Goal: Task Accomplishment & Management: Use online tool/utility

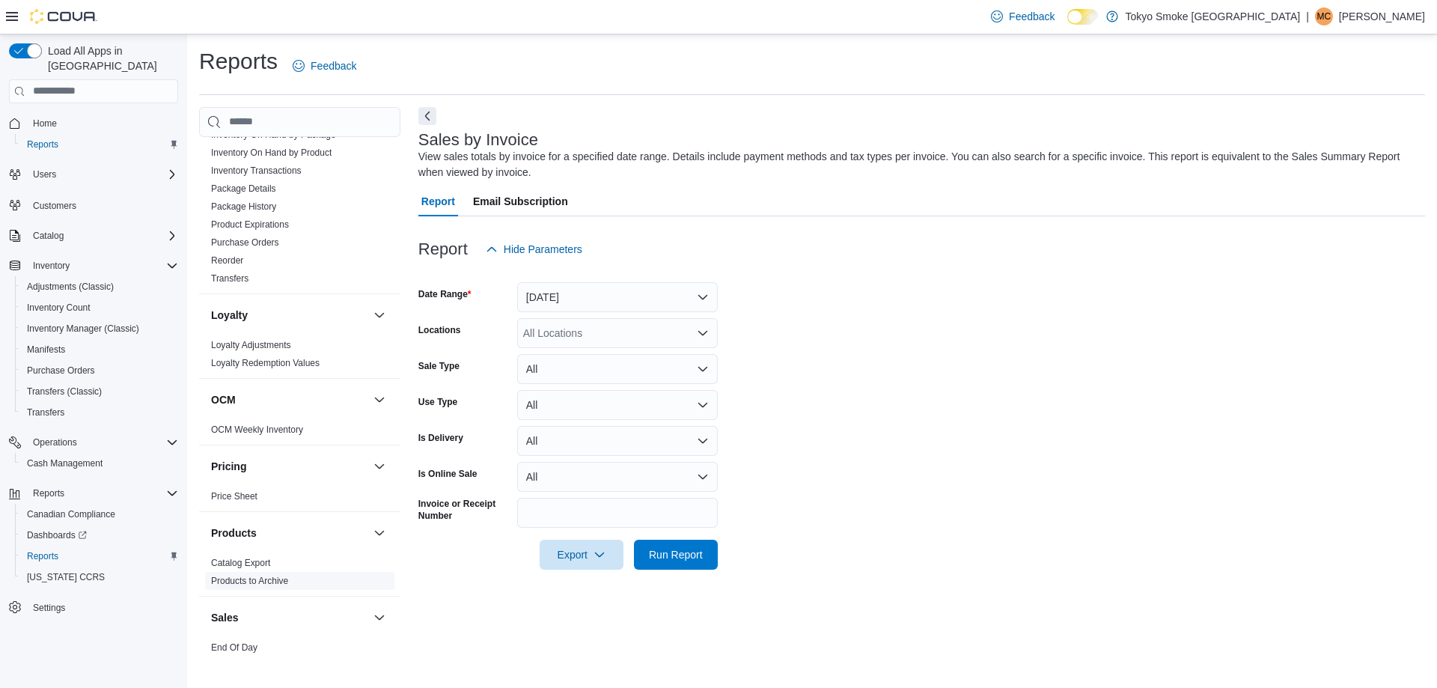
scroll to position [673, 0]
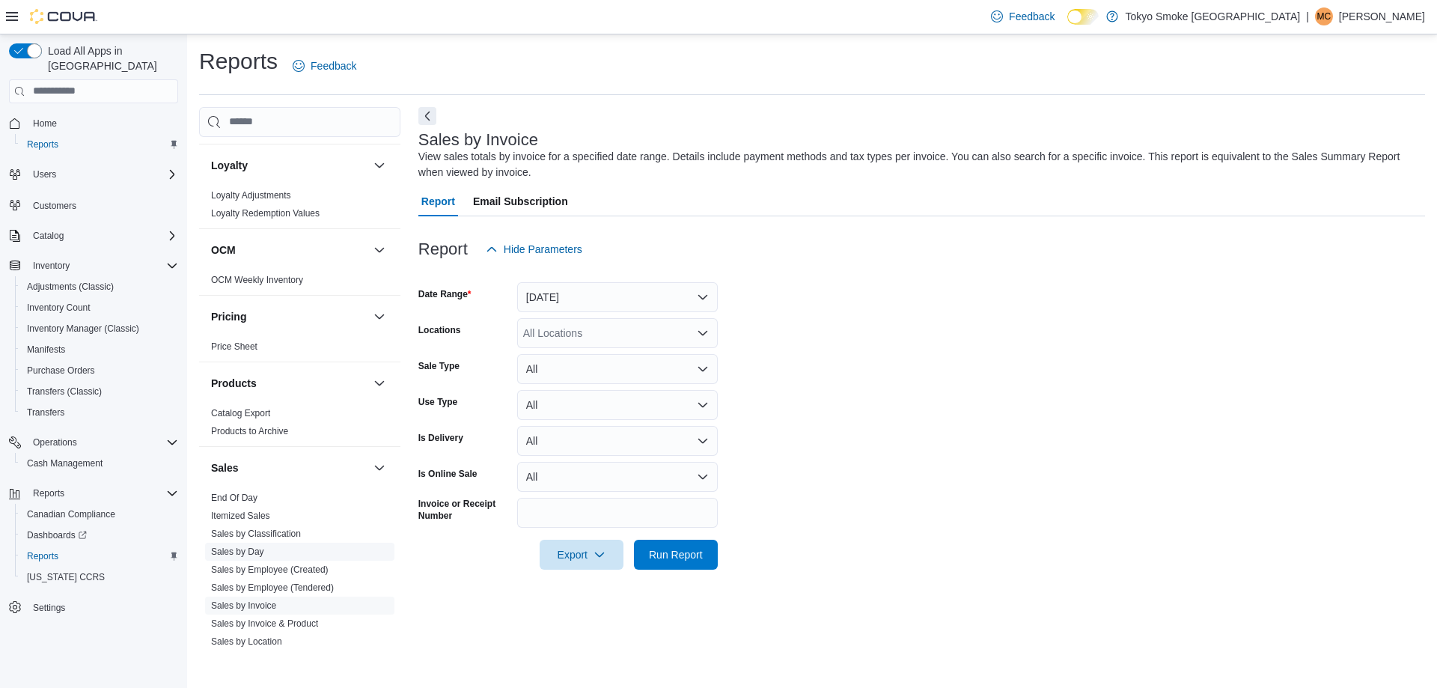
click at [254, 550] on link "Sales by Day" at bounding box center [237, 551] width 53 height 10
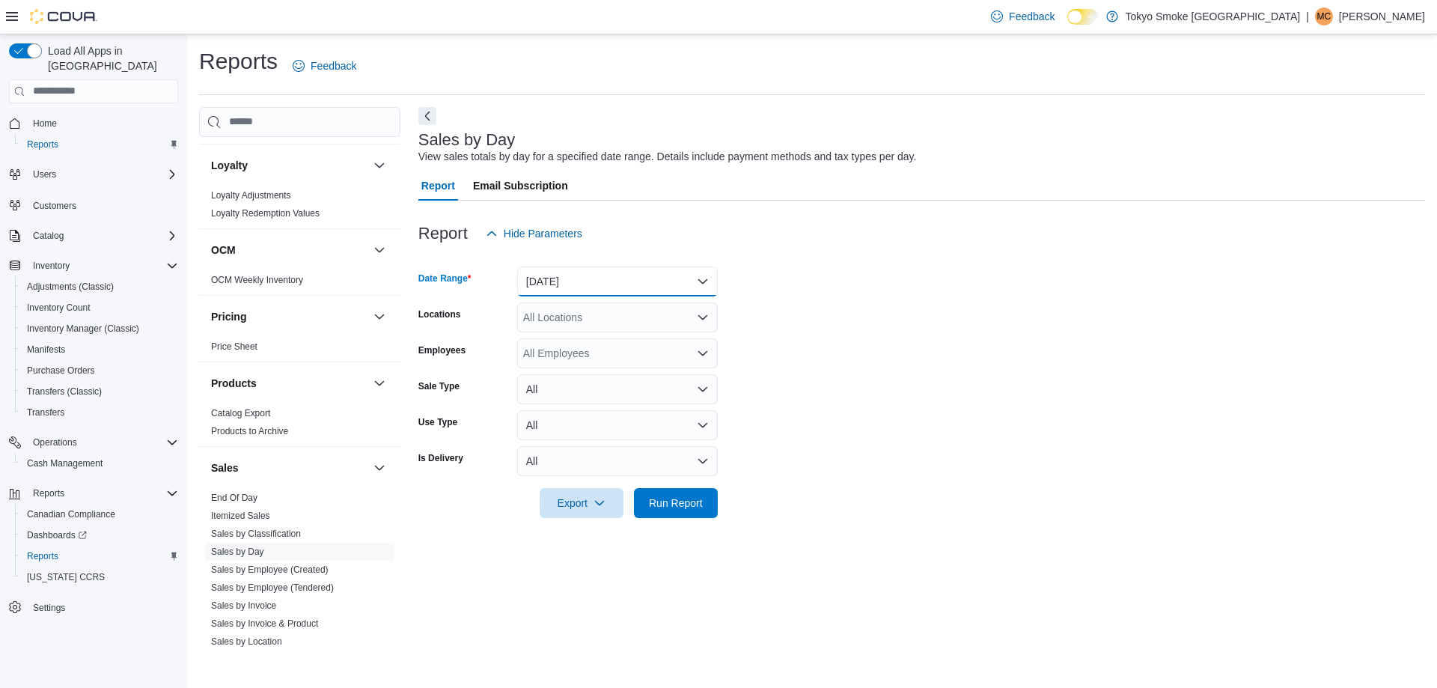
click at [598, 286] on button "[DATE]" at bounding box center [617, 281] width 201 height 30
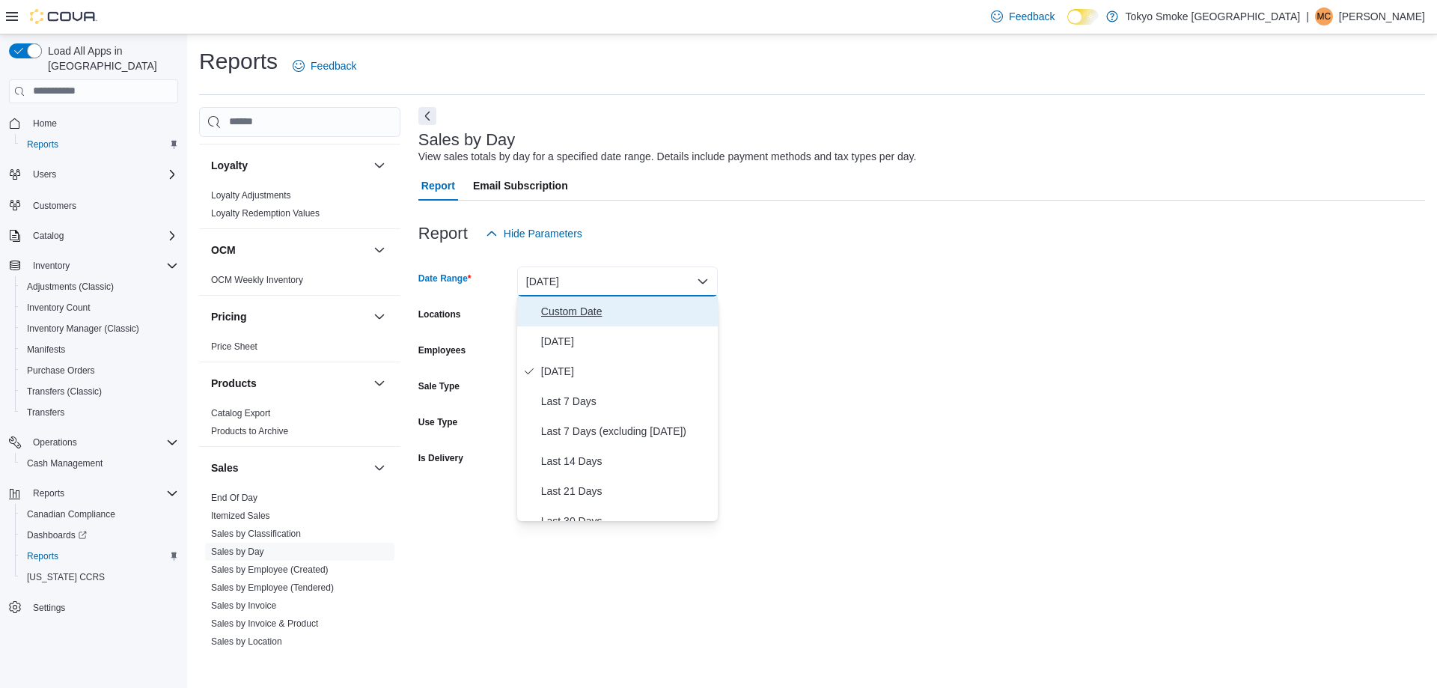
click at [567, 311] on span "Custom Date" at bounding box center [626, 311] width 171 height 18
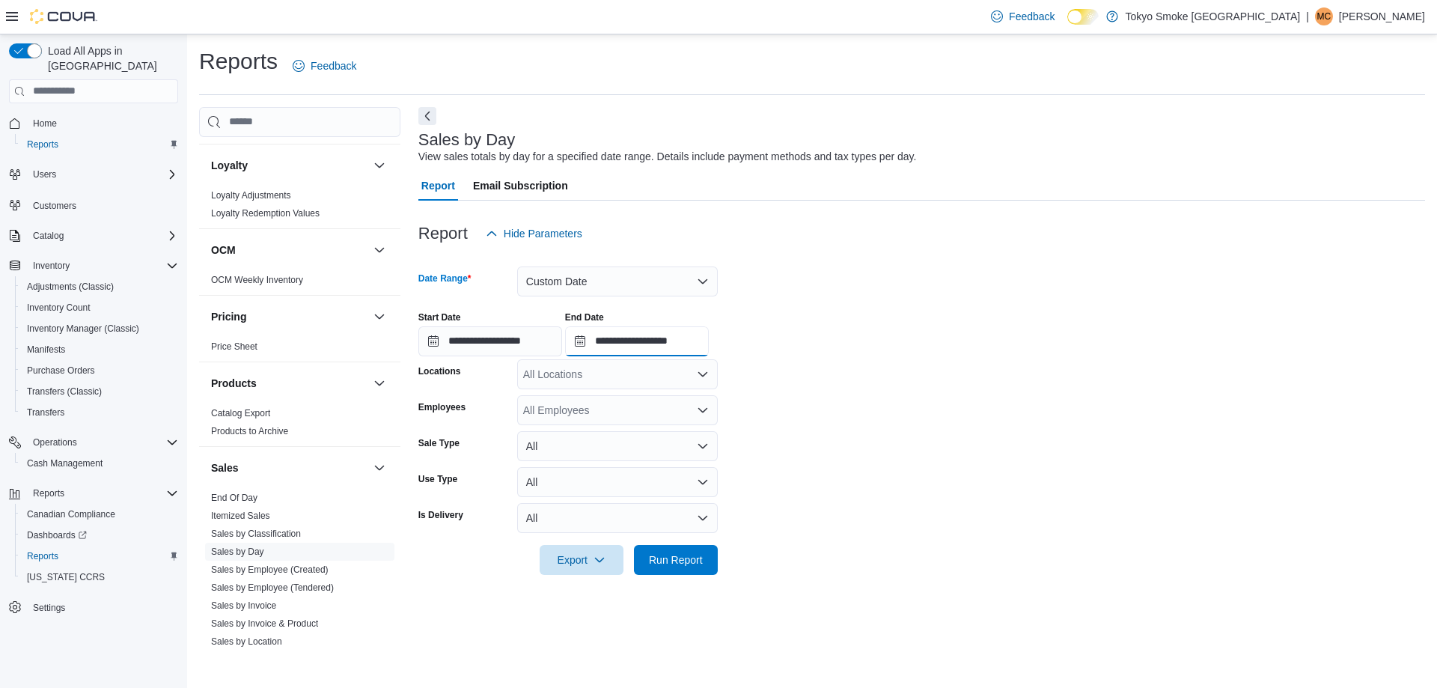
click at [690, 347] on input "**********" at bounding box center [637, 341] width 144 height 30
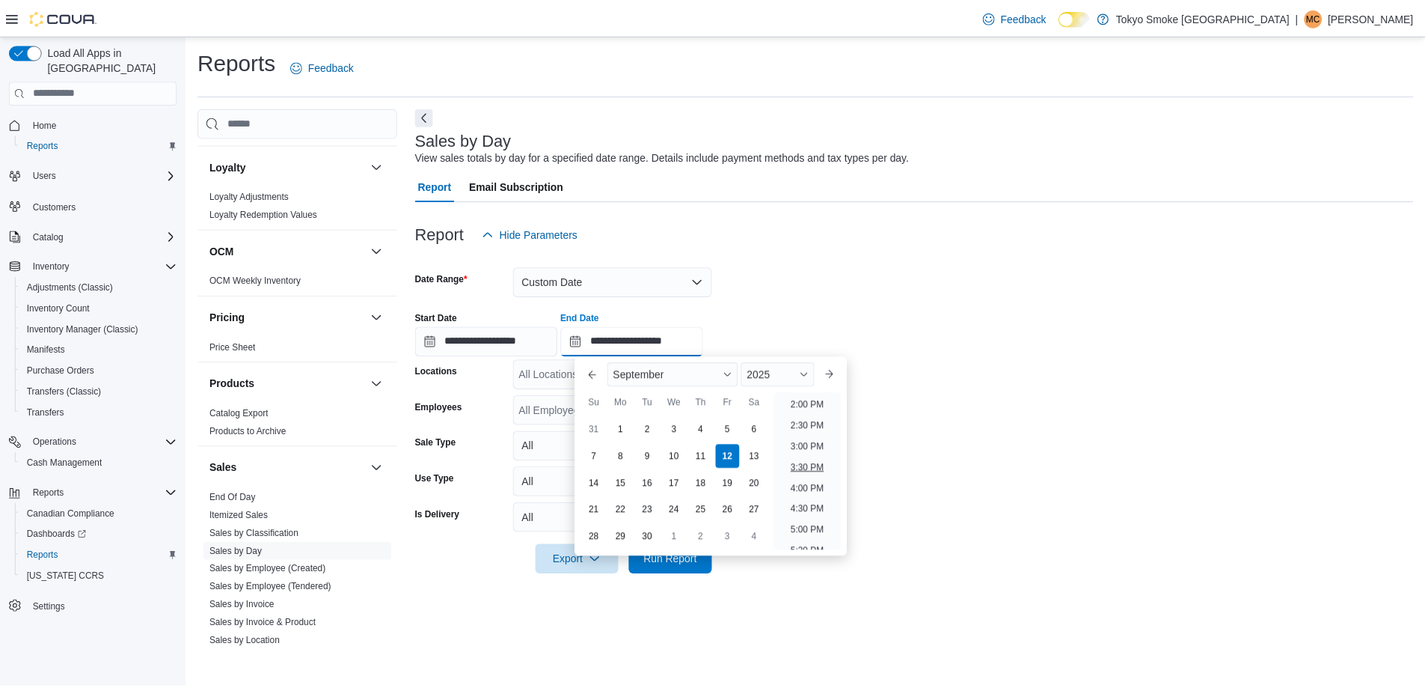
scroll to position [551, 0]
click at [816, 447] on li "2:00 PM" at bounding box center [814, 440] width 46 height 18
type input "**********"
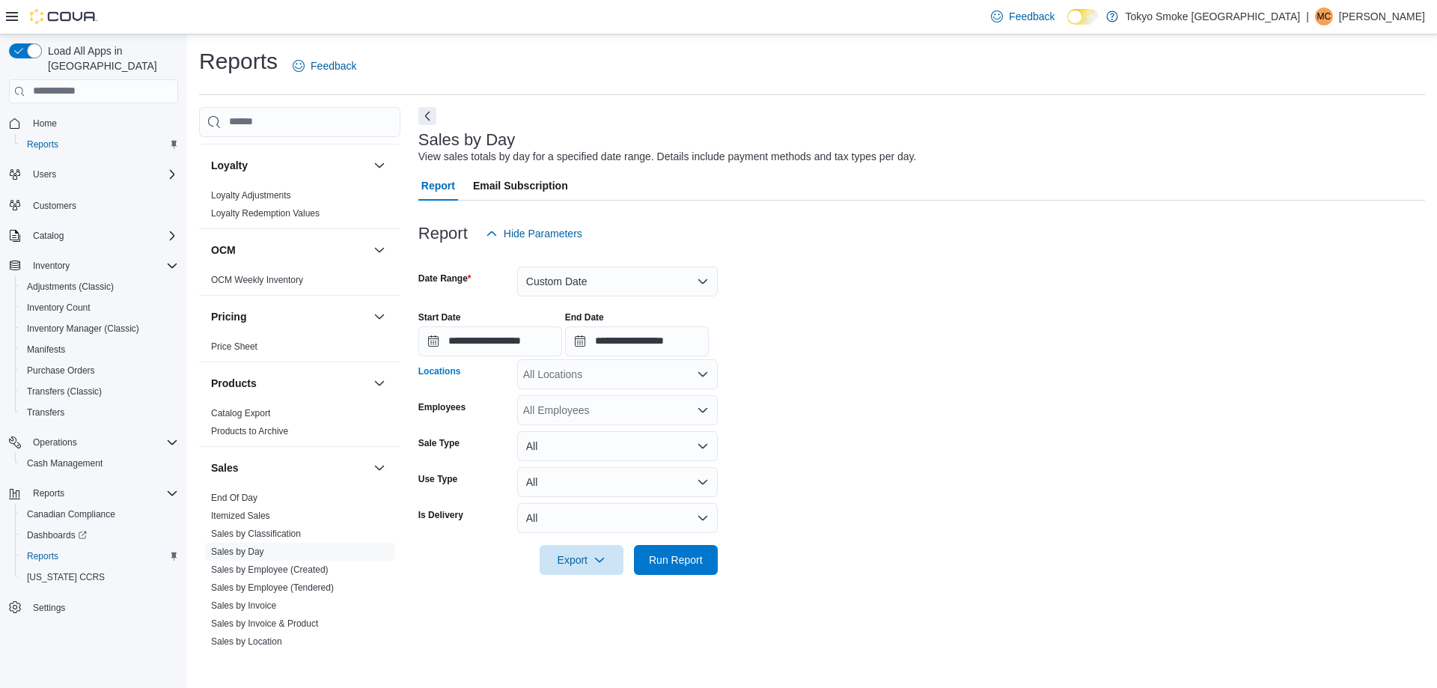
click at [631, 370] on div "All Locations" at bounding box center [617, 374] width 201 height 30
type input "****"
click at [630, 392] on span "Etobicoke Cool Brewing" at bounding box center [604, 399] width 111 height 15
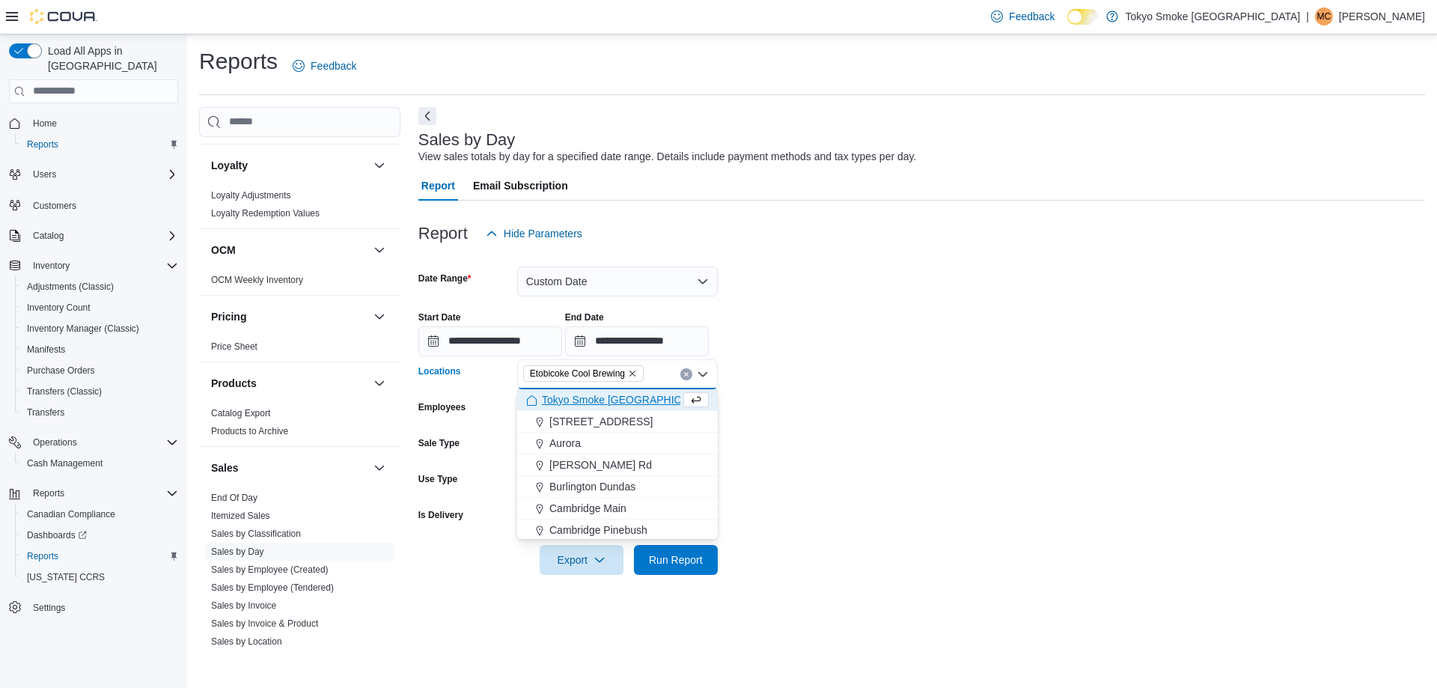
click at [655, 539] on body "Feedback Dark Mode Tokyo Smoke [GEOGRAPHIC_DATA] | MC [PERSON_NAME] Load All Ap…" at bounding box center [718, 344] width 1437 height 688
click at [667, 547] on span "Run Report" at bounding box center [676, 559] width 66 height 30
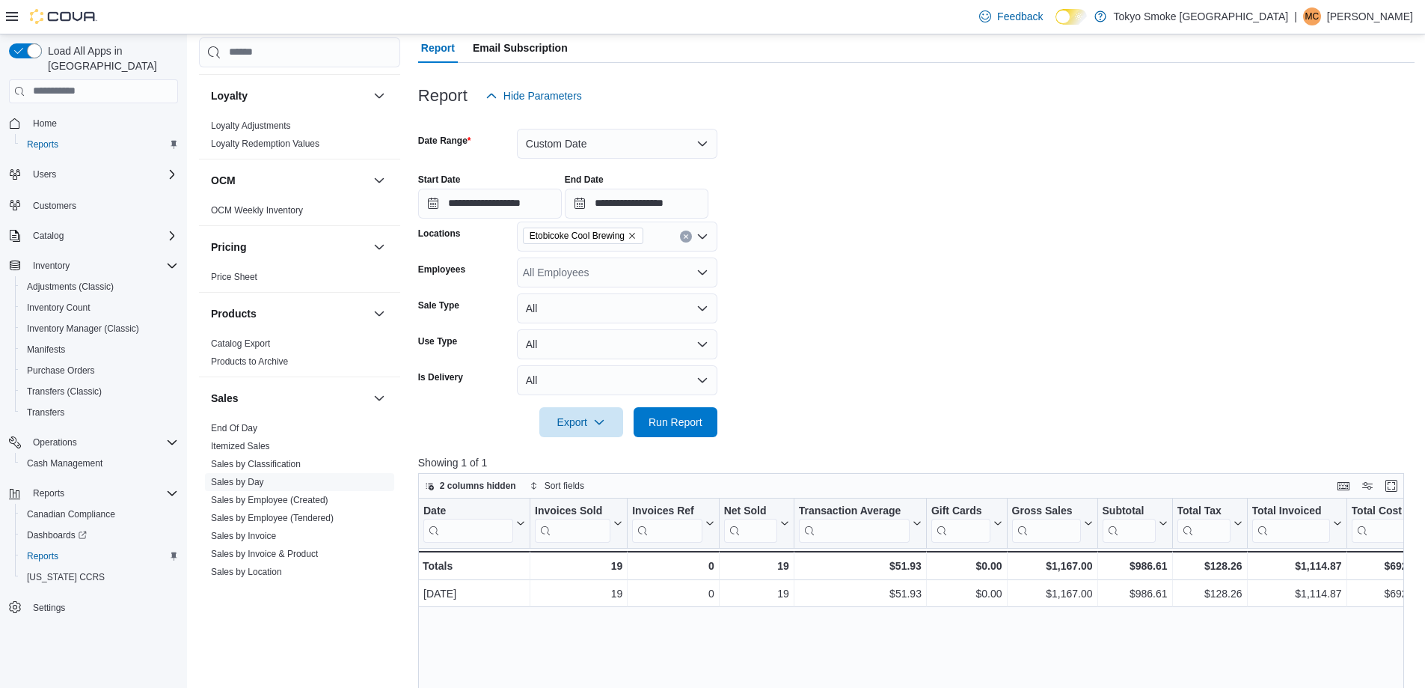
scroll to position [150, 0]
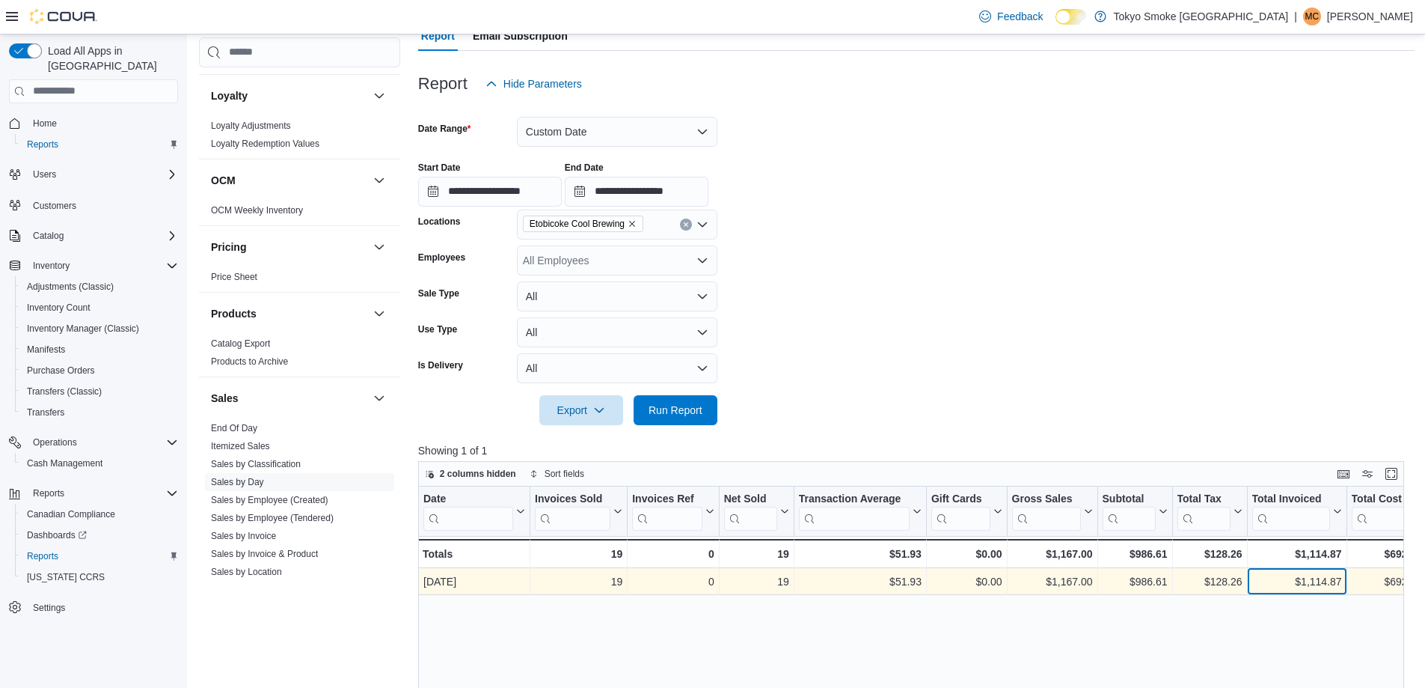
click at [1299, 590] on div "$1,114.87" at bounding box center [1297, 581] width 90 height 18
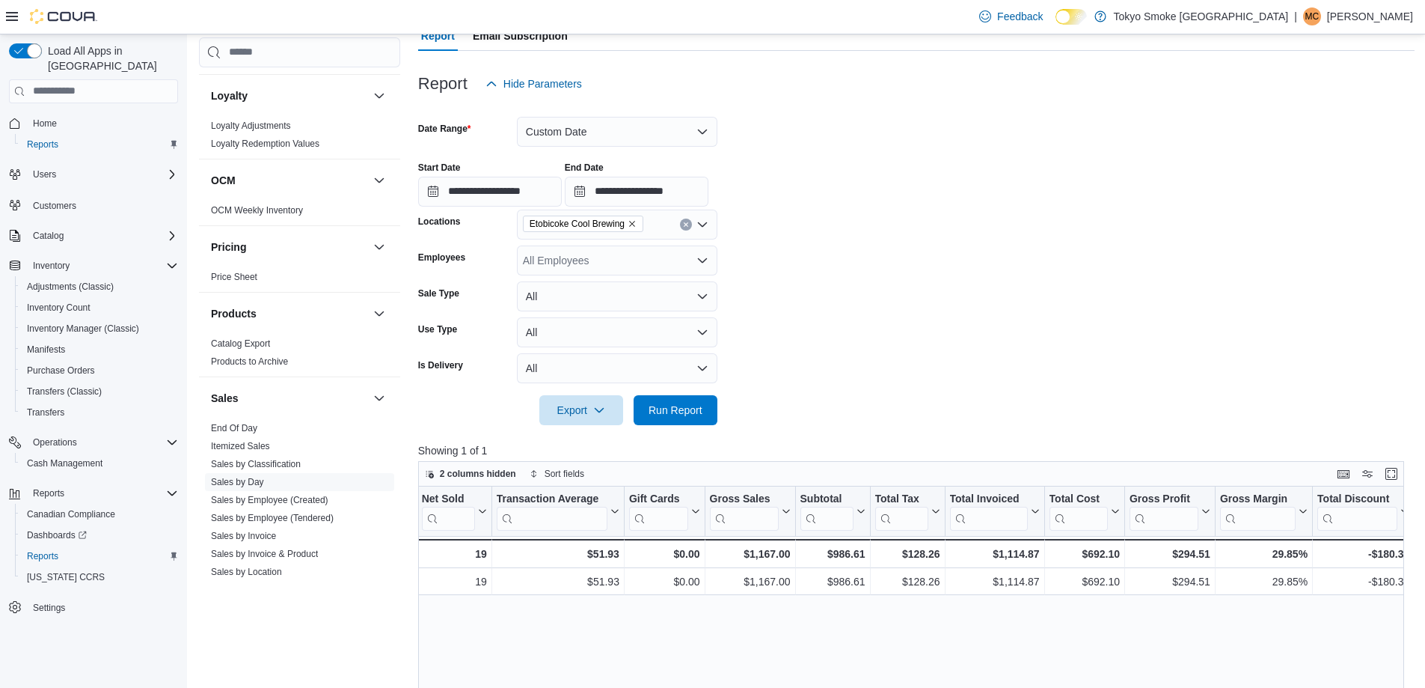
scroll to position [0, 441]
